Goal: Task Accomplishment & Management: Use online tool/utility

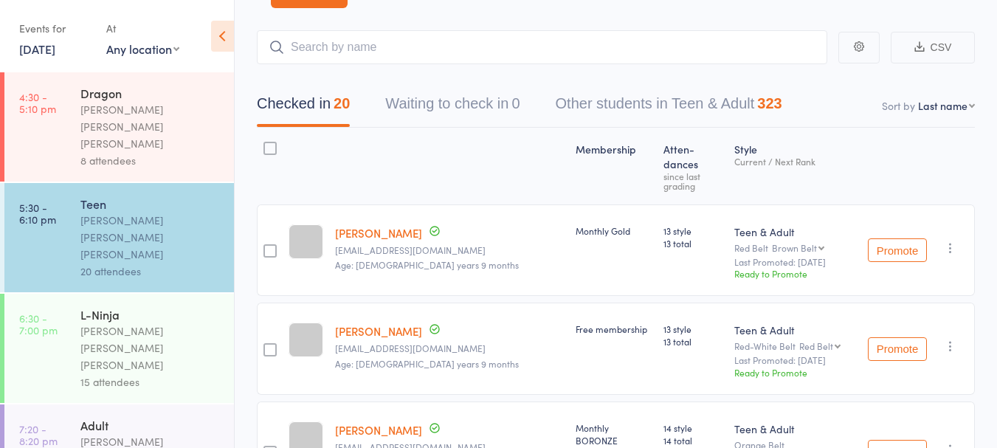
scroll to position [78, 0]
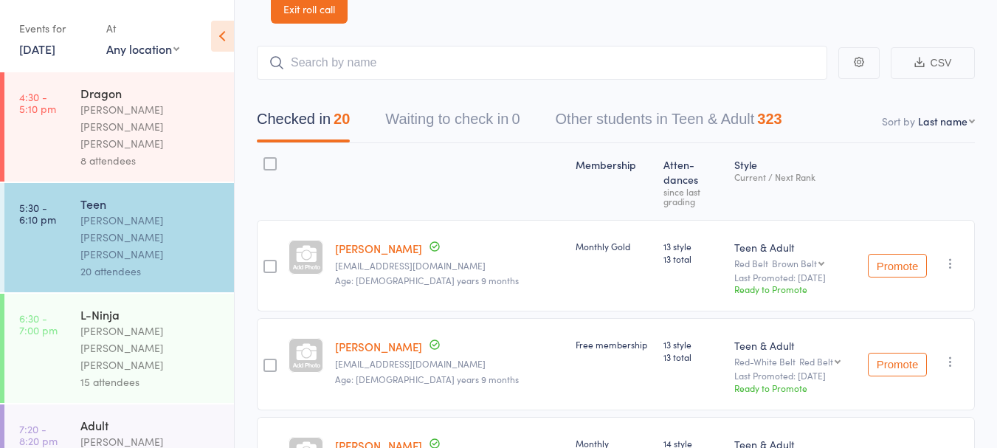
click at [55, 46] on link "[DATE]" at bounding box center [37, 49] width 36 height 16
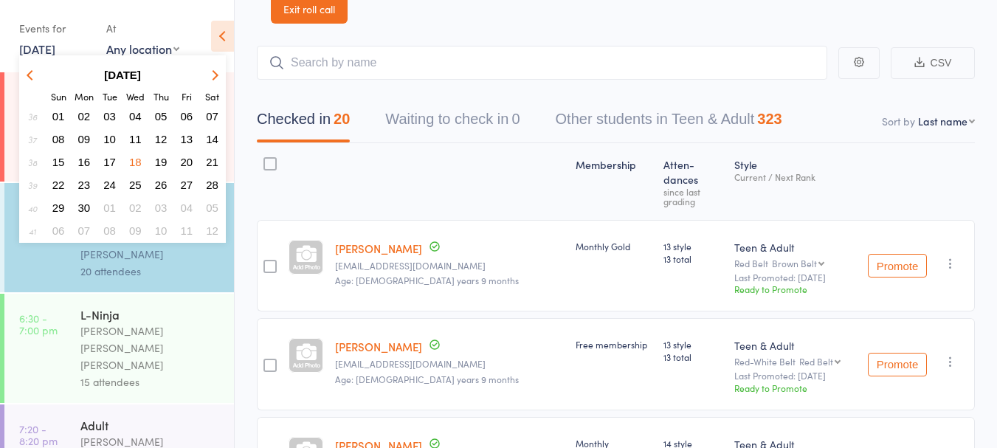
click at [214, 75] on icon "button" at bounding box center [213, 74] width 10 height 10
click at [215, 78] on icon "button" at bounding box center [213, 74] width 10 height 10
click at [214, 78] on icon "button" at bounding box center [213, 74] width 10 height 10
click at [210, 78] on icon "button" at bounding box center [213, 74] width 10 height 10
click at [213, 75] on icon "button" at bounding box center [213, 74] width 10 height 10
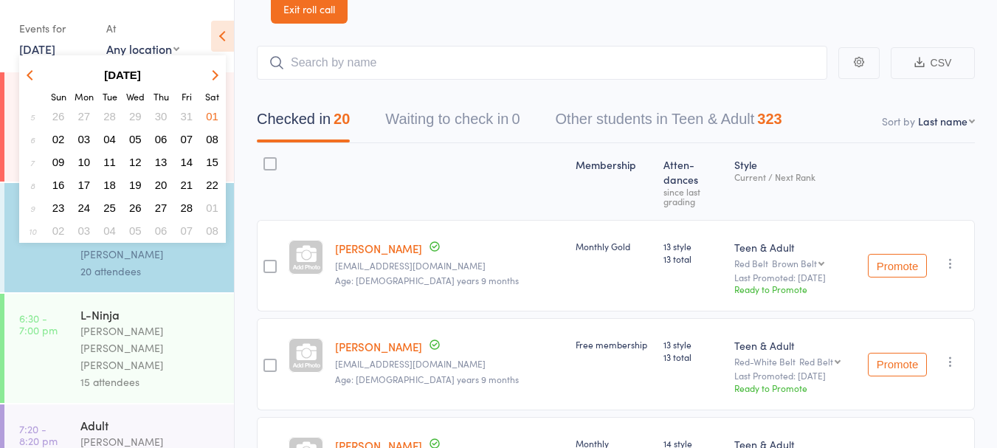
click at [213, 75] on icon "button" at bounding box center [213, 74] width 10 height 10
click at [212, 79] on icon "button" at bounding box center [213, 74] width 10 height 10
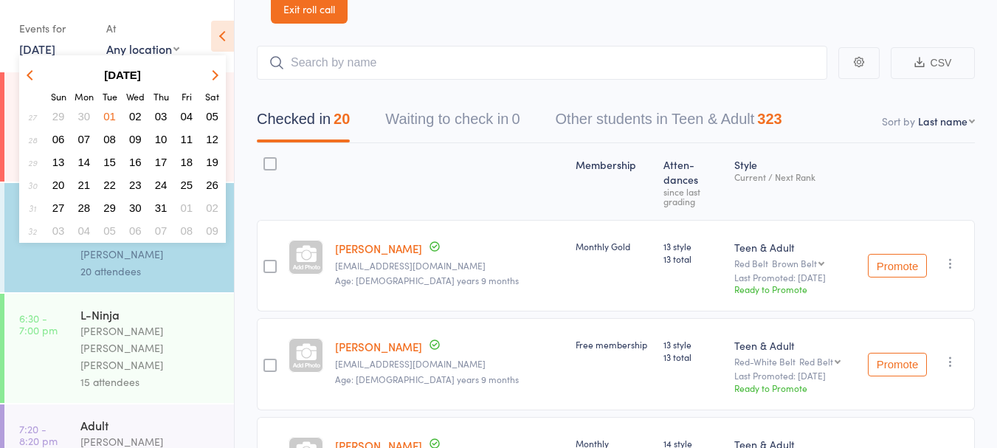
click at [213, 75] on icon "button" at bounding box center [213, 74] width 10 height 10
click at [190, 167] on span "15" at bounding box center [187, 162] width 13 height 13
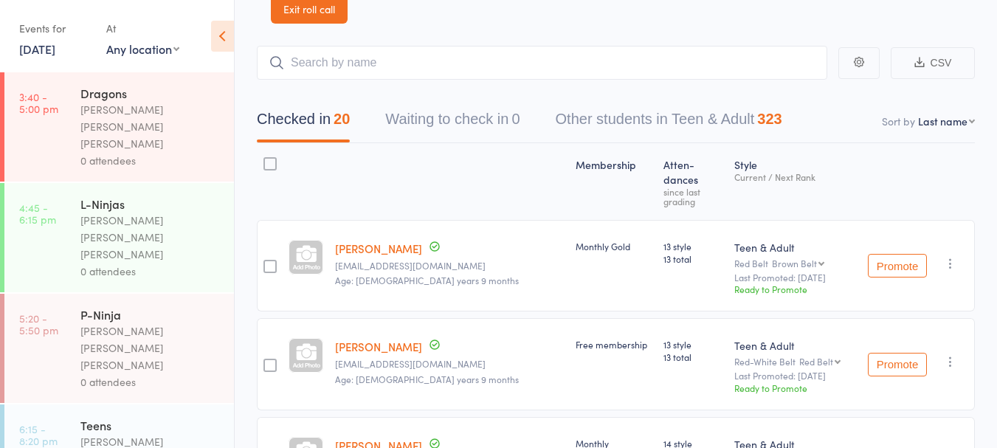
click at [176, 106] on div "[PERSON_NAME] [PERSON_NAME] [PERSON_NAME]" at bounding box center [150, 126] width 141 height 51
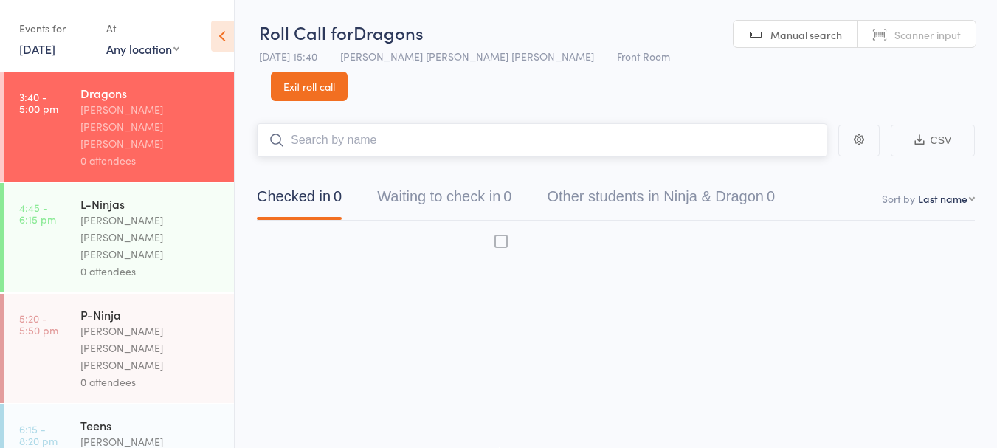
scroll to position [1, 0]
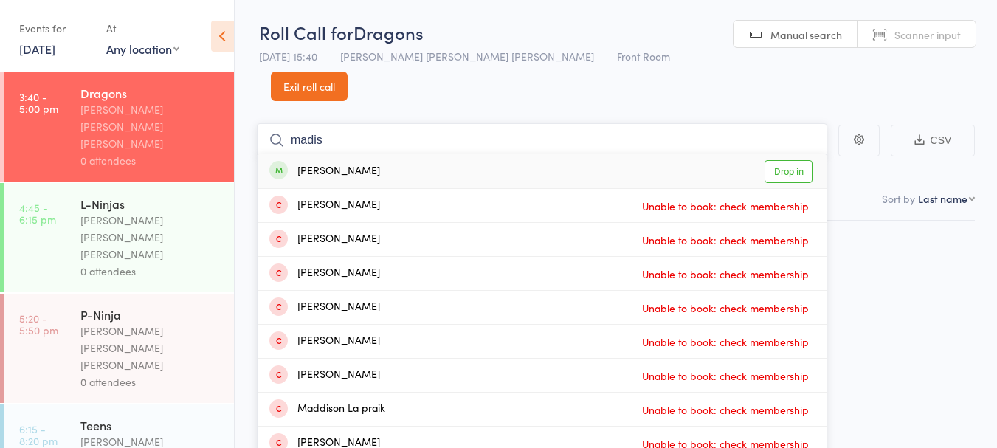
type input "madis"
click at [785, 160] on link "Drop in" at bounding box center [789, 171] width 48 height 23
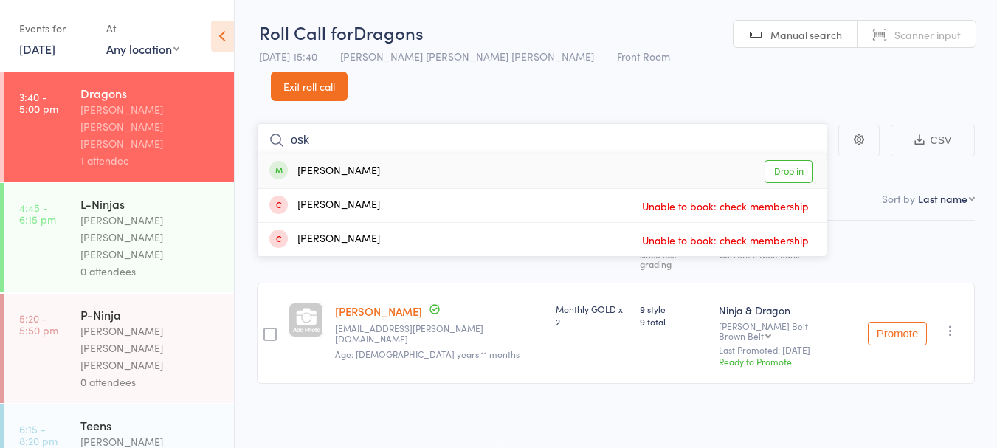
type input "osk"
click at [791, 188] on li "[PERSON_NAME] Unable to book: check membership" at bounding box center [542, 205] width 569 height 34
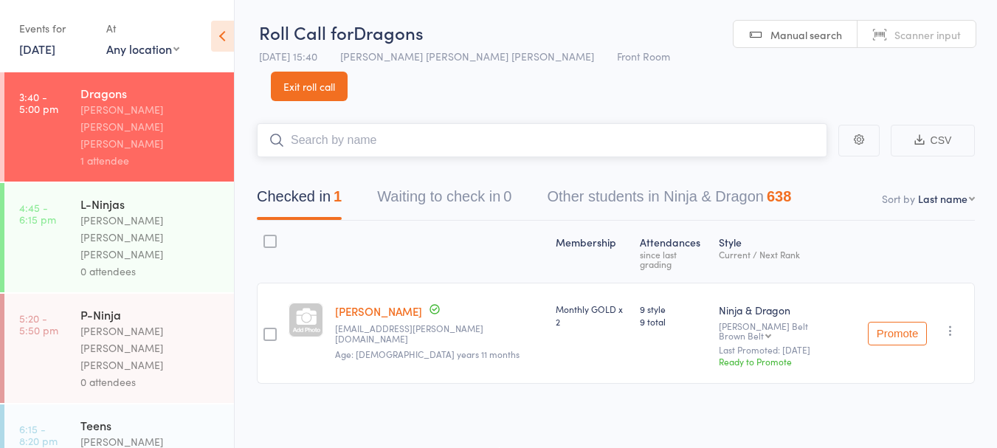
click at [497, 125] on input "search" at bounding box center [542, 140] width 571 height 34
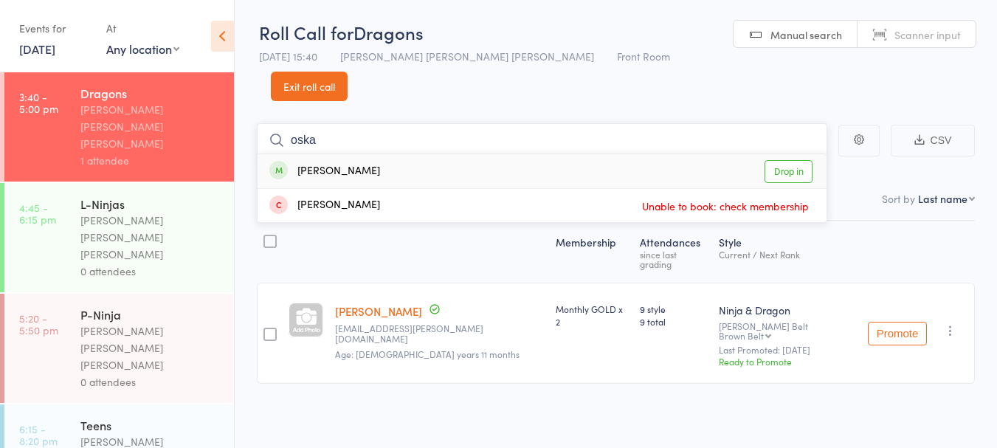
type input "oska"
click at [791, 160] on link "Drop in" at bounding box center [789, 171] width 48 height 23
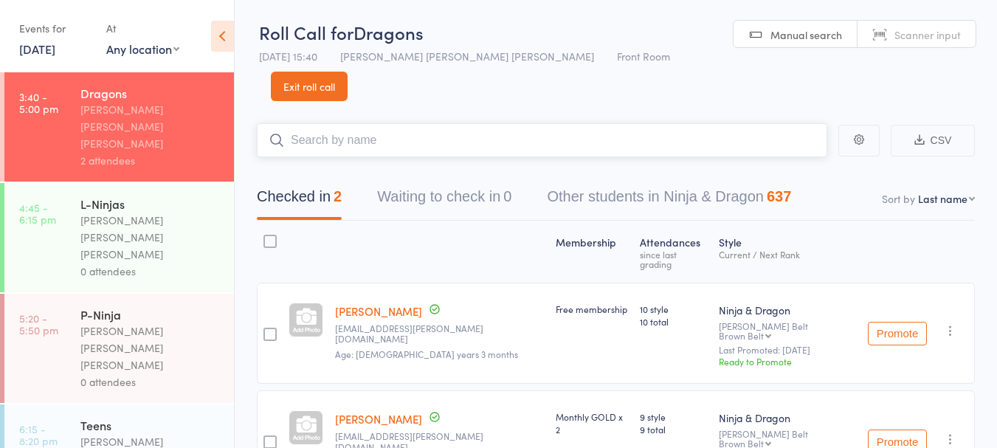
click at [383, 123] on input "search" at bounding box center [542, 140] width 571 height 34
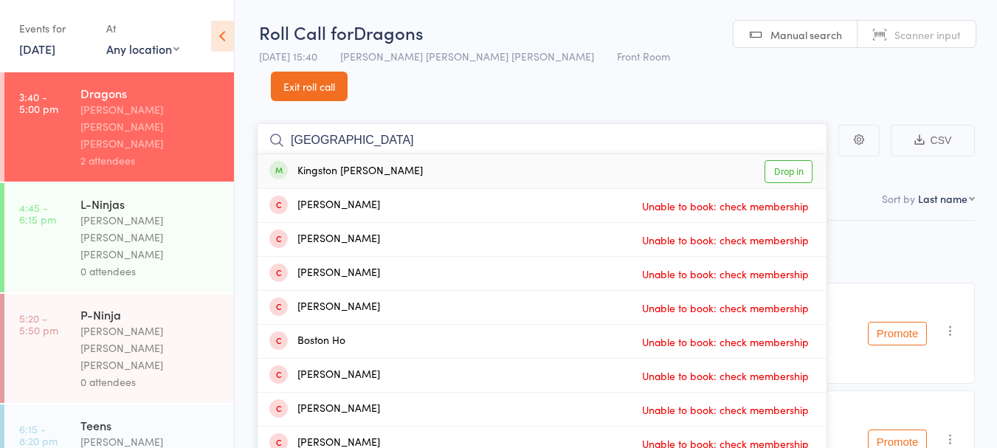
type input "[GEOGRAPHIC_DATA]"
click at [493, 154] on div "Kingston [PERSON_NAME] Drop in" at bounding box center [542, 171] width 569 height 34
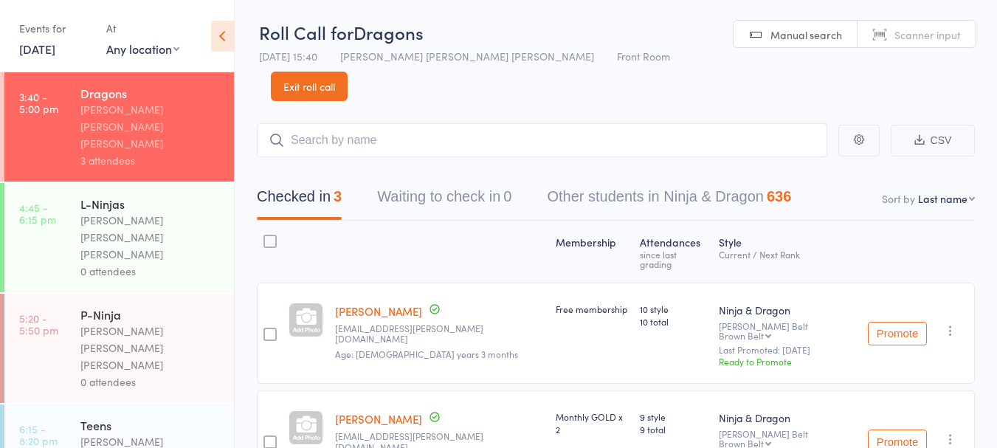
click at [43, 41] on link "[DATE]" at bounding box center [37, 49] width 36 height 16
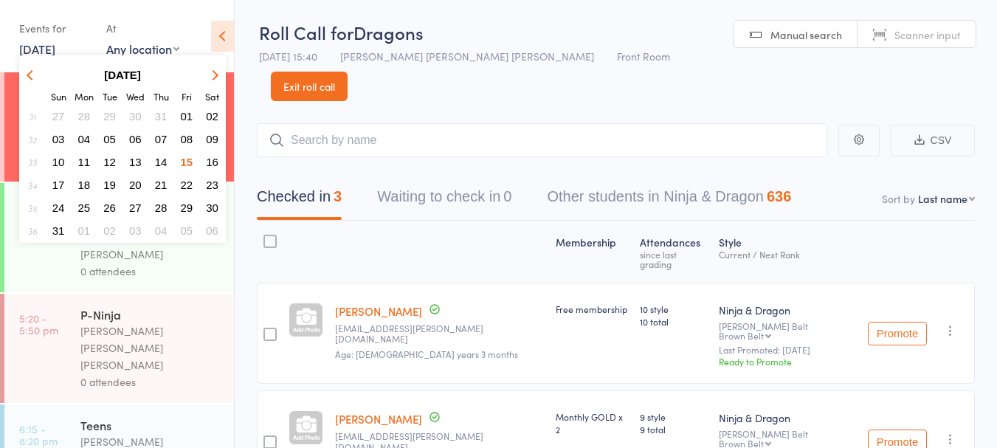
click at [191, 140] on span "08" at bounding box center [187, 139] width 13 height 13
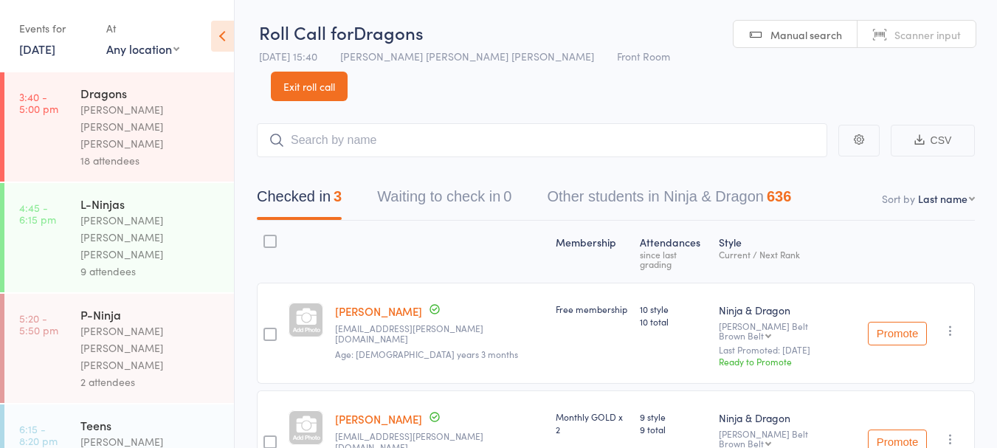
click at [37, 47] on link "[DATE]" at bounding box center [37, 49] width 36 height 16
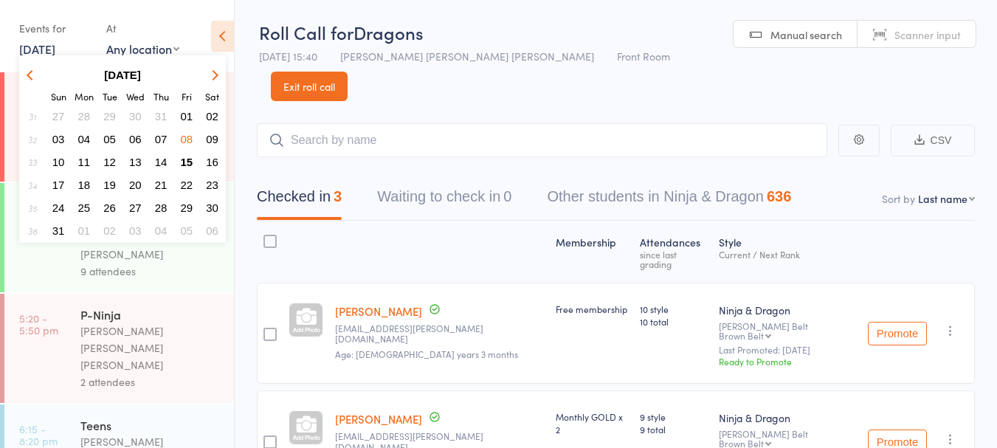
click at [187, 163] on span "15" at bounding box center [187, 162] width 13 height 13
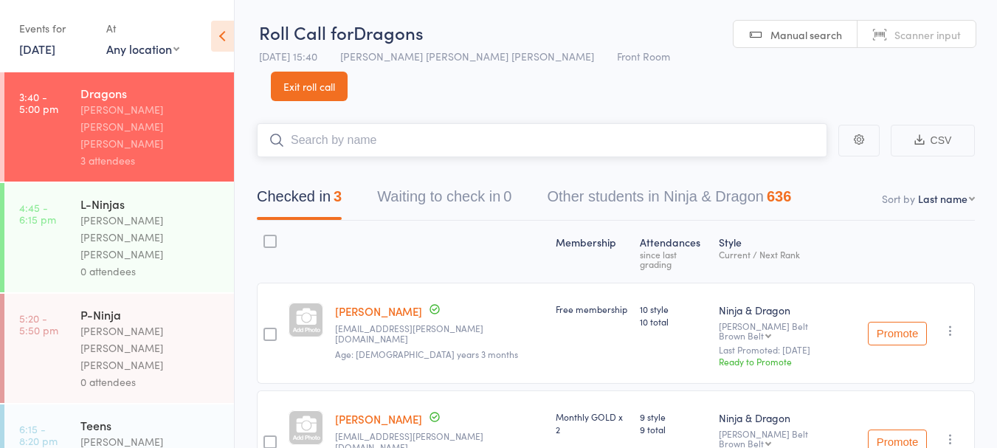
click at [382, 123] on input "search" at bounding box center [542, 140] width 571 height 34
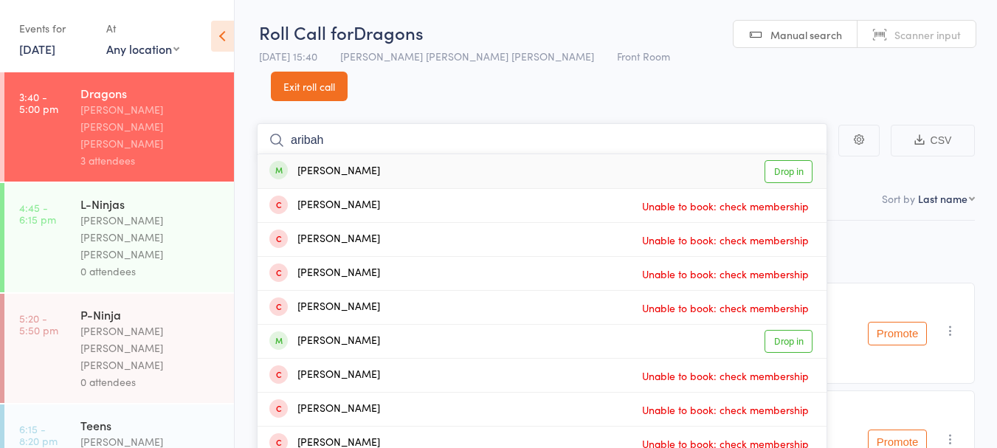
type input "aribah"
click at [419, 154] on div "[PERSON_NAME] Drop in" at bounding box center [542, 171] width 569 height 34
type input "amaraa"
click at [391, 154] on div "Amaraa Arora Drop in" at bounding box center [542, 171] width 569 height 34
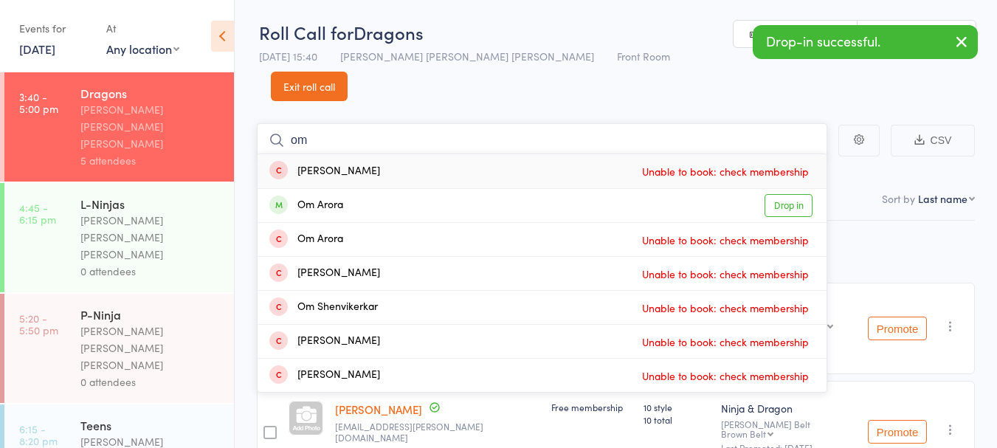
type input "om"
click at [389, 189] on div "Om Arora Drop in" at bounding box center [542, 205] width 569 height 33
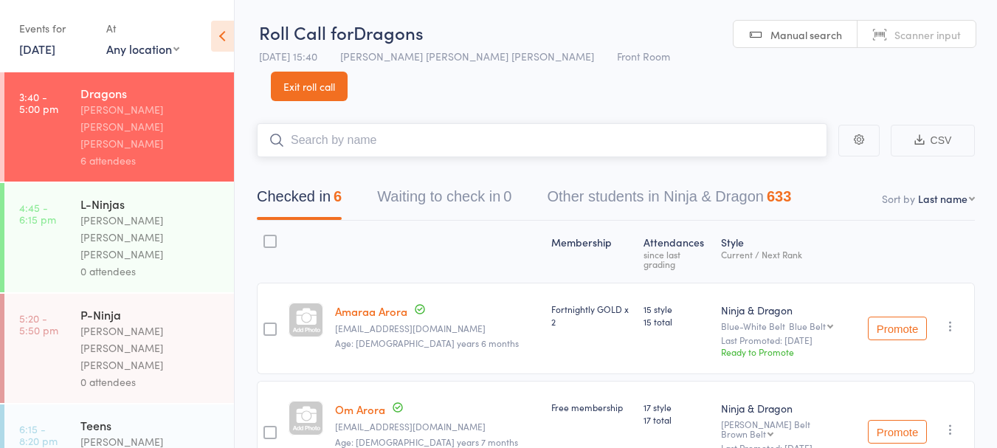
type input "h"
type input "c"
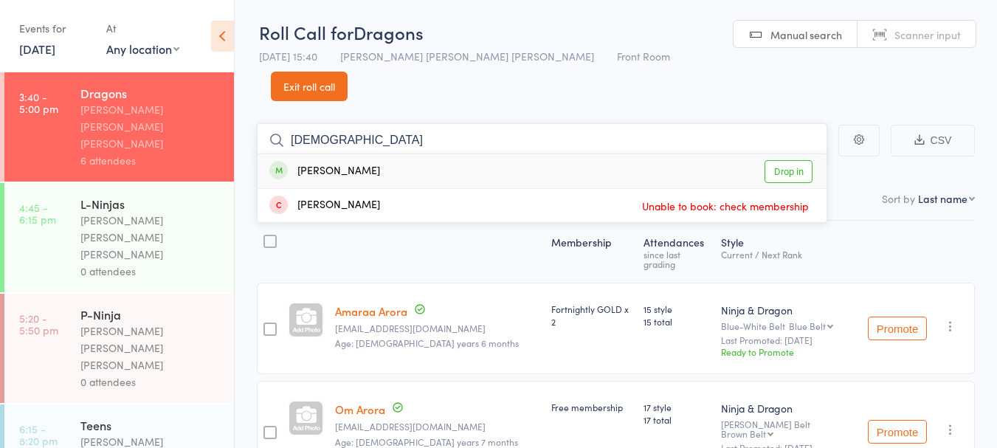
type input "[DEMOGRAPHIC_DATA]"
click at [459, 154] on div "[PERSON_NAME] Balaji Drop in" at bounding box center [542, 171] width 569 height 34
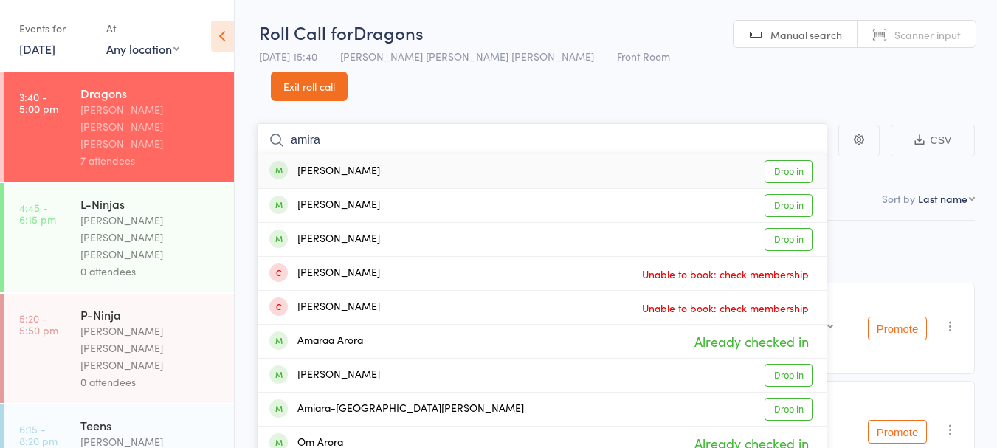
type input "amira"
click at [385, 154] on div "[PERSON_NAME] Drop in" at bounding box center [542, 171] width 569 height 34
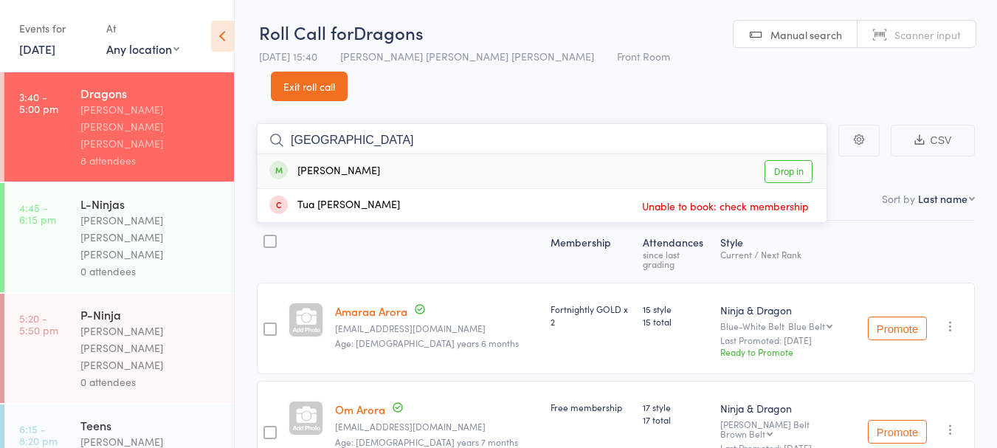
type input "[GEOGRAPHIC_DATA]"
click at [448, 154] on div "[PERSON_NAME] Drop in" at bounding box center [542, 171] width 569 height 34
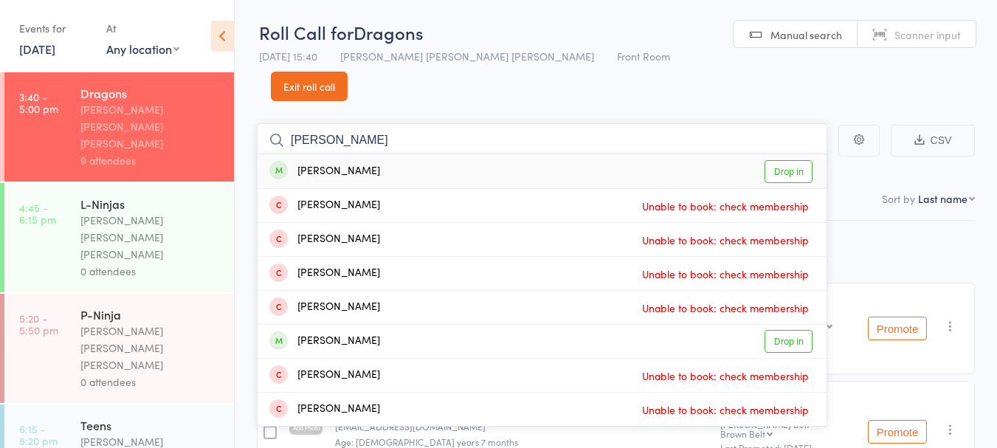
type input "[PERSON_NAME]"
click at [402, 154] on div "[PERSON_NAME] Drop in" at bounding box center [542, 171] width 569 height 34
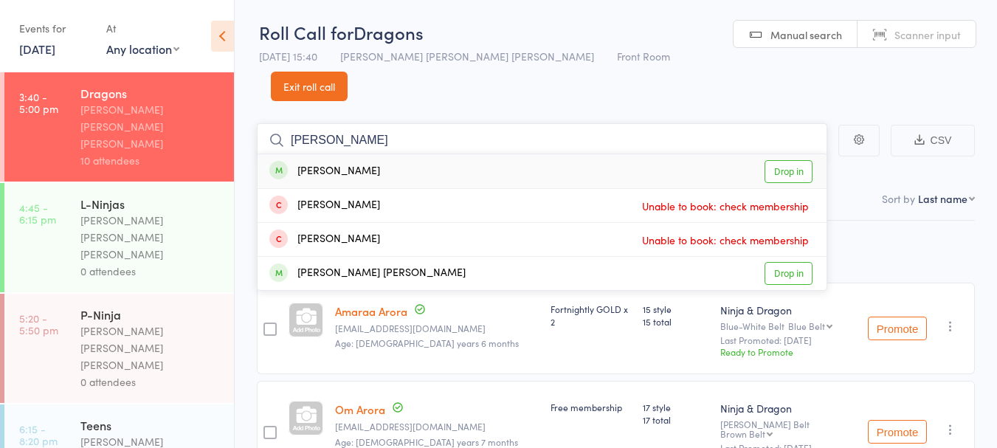
type input "[PERSON_NAME]"
click at [422, 154] on div "[PERSON_NAME] Drop in" at bounding box center [542, 171] width 569 height 34
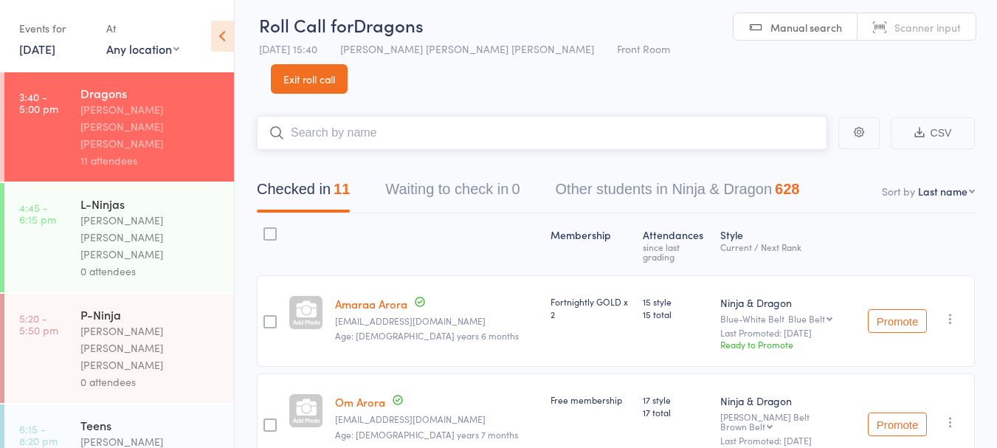
scroll to position [0, 0]
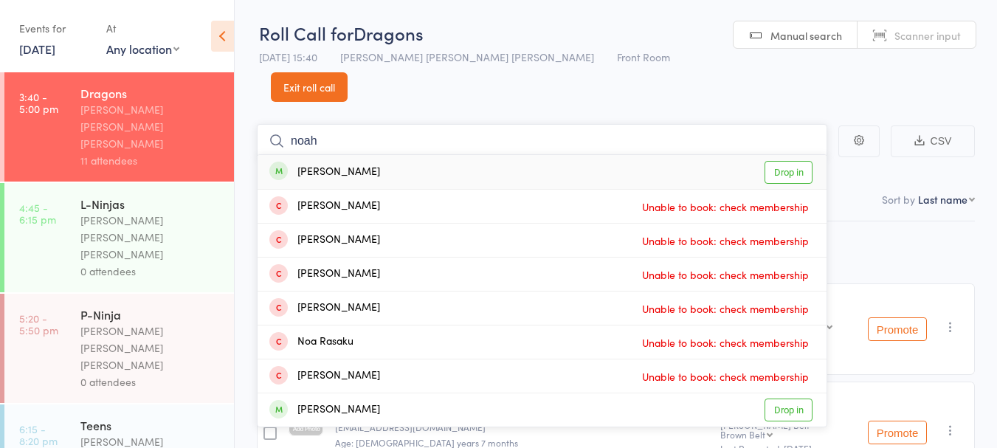
type input "noah"
click at [492, 155] on div "[PERSON_NAME] Drop in" at bounding box center [542, 172] width 569 height 34
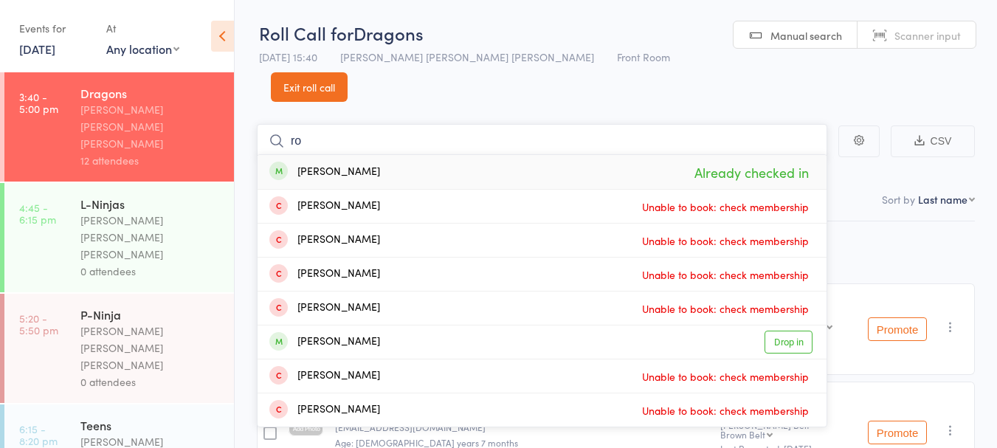
type input "r"
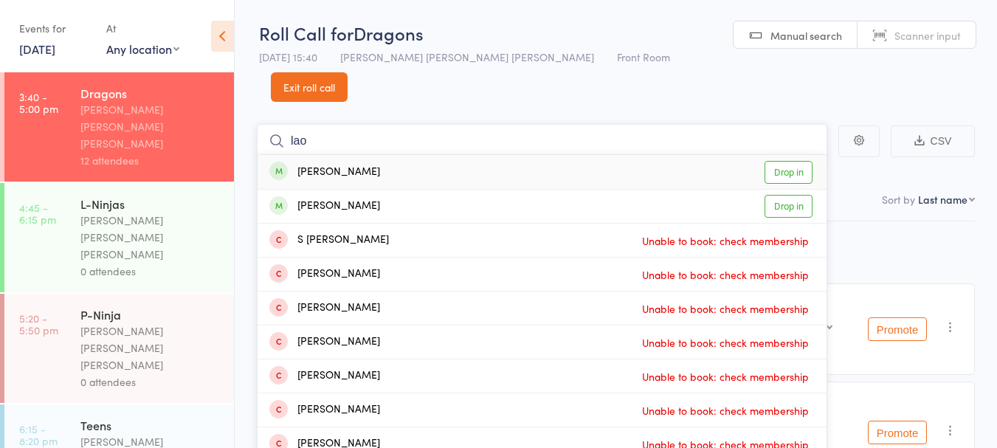
type input "lao"
click at [430, 155] on div "[PERSON_NAME] Drop in" at bounding box center [542, 172] width 569 height 34
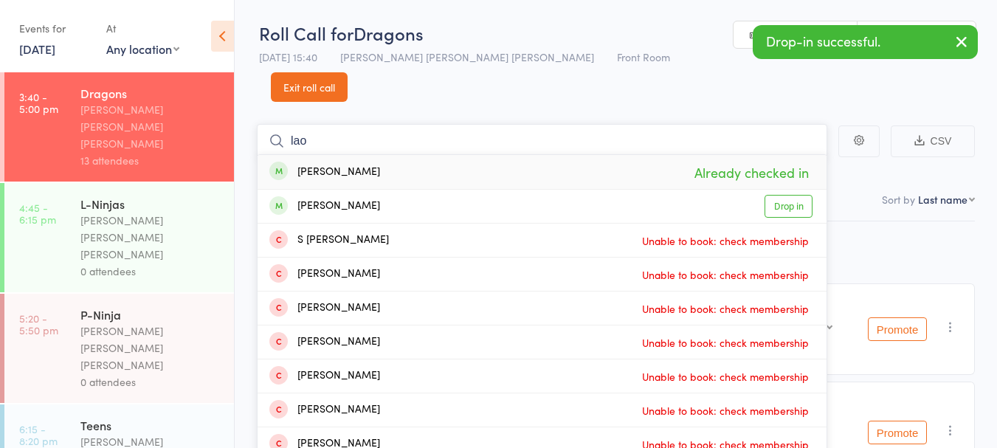
type input "lao"
click at [369, 190] on div "[PERSON_NAME] Drop in" at bounding box center [542, 206] width 569 height 33
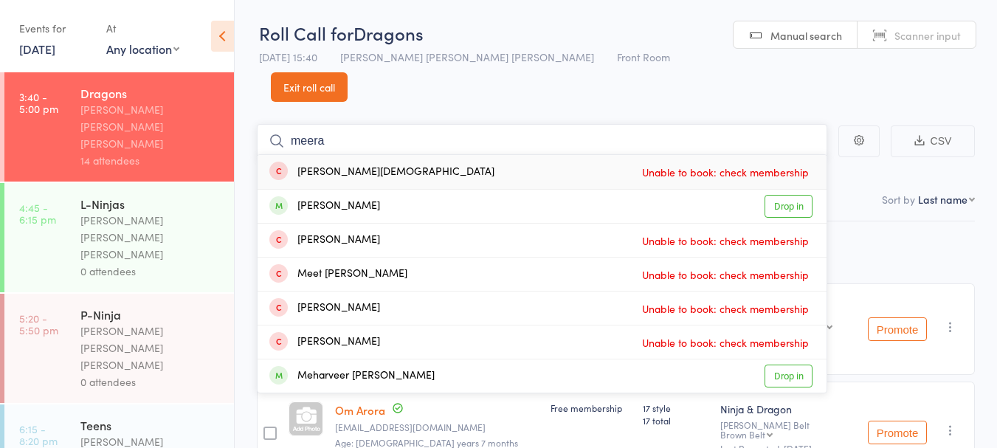
type input "meera"
click at [360, 198] on div "[PERSON_NAME]" at bounding box center [324, 206] width 111 height 17
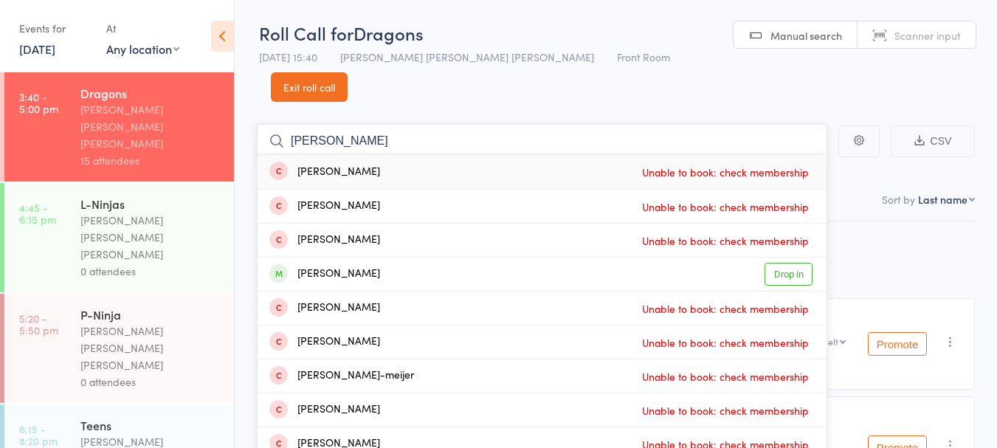
type input "[PERSON_NAME]"
click at [371, 258] on div "[PERSON_NAME] Drop in" at bounding box center [542, 274] width 569 height 33
